Goal: Task Accomplishment & Management: Use online tool/utility

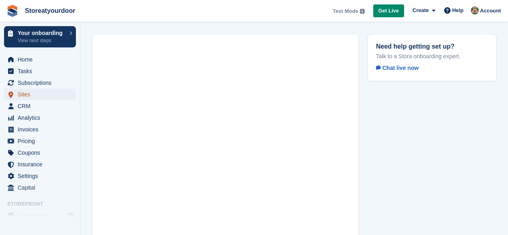
click at [59, 89] on span "Sites" at bounding box center [42, 94] width 48 height 11
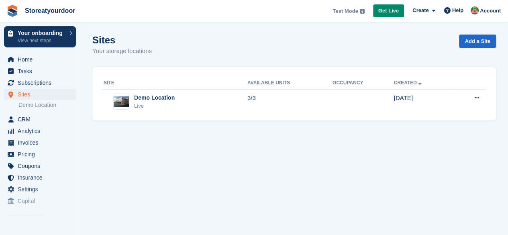
scroll to position [43, 0]
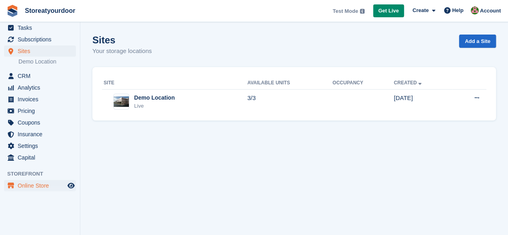
click at [39, 187] on span "Online Store" at bounding box center [42, 185] width 48 height 11
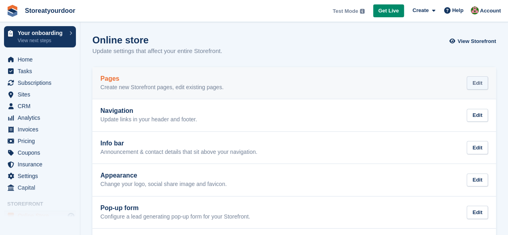
click at [477, 79] on div "Edit" at bounding box center [477, 82] width 21 height 13
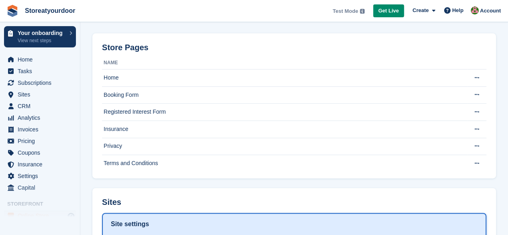
scroll to position [36, 0]
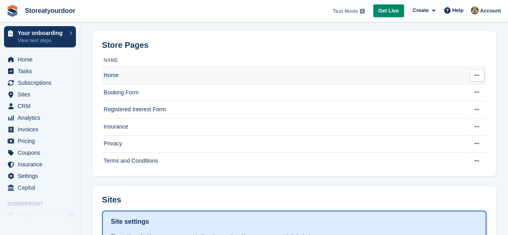
click at [479, 76] on icon at bounding box center [477, 75] width 4 height 5
click at [441, 91] on p "Edit page" at bounding box center [446, 91] width 70 height 10
